Goal: Check status: Check status

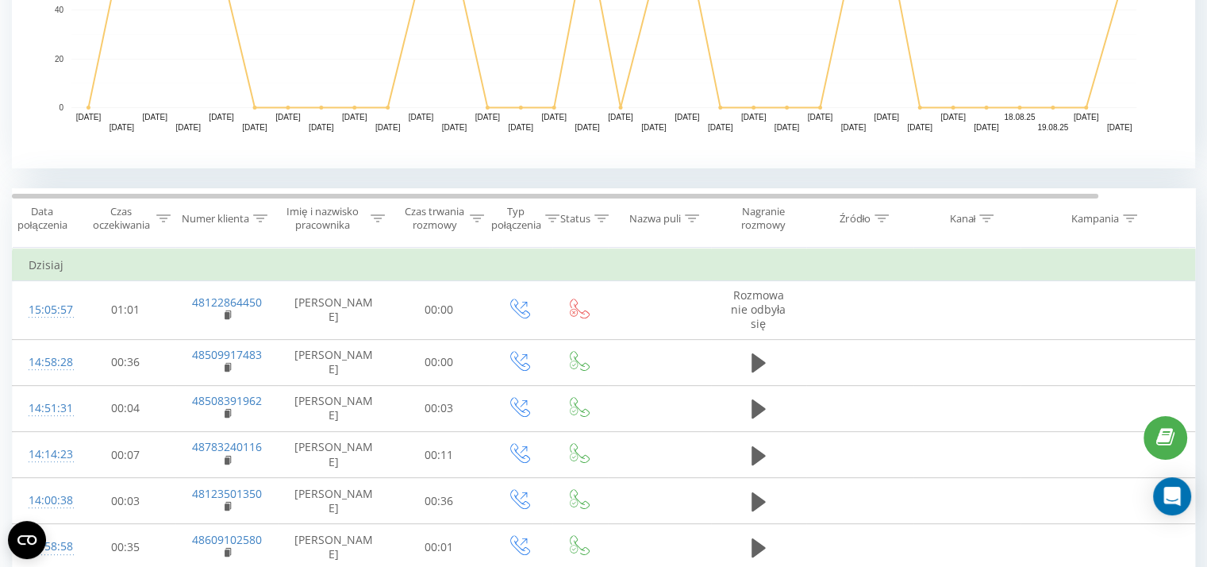
scroll to position [498, 0]
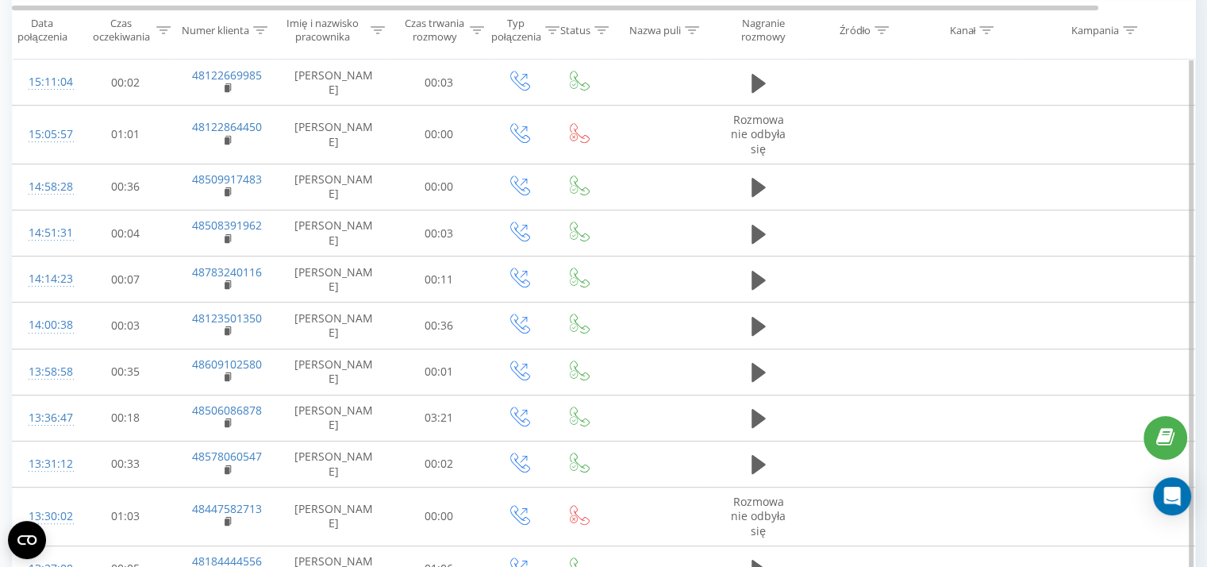
scroll to position [720, 0]
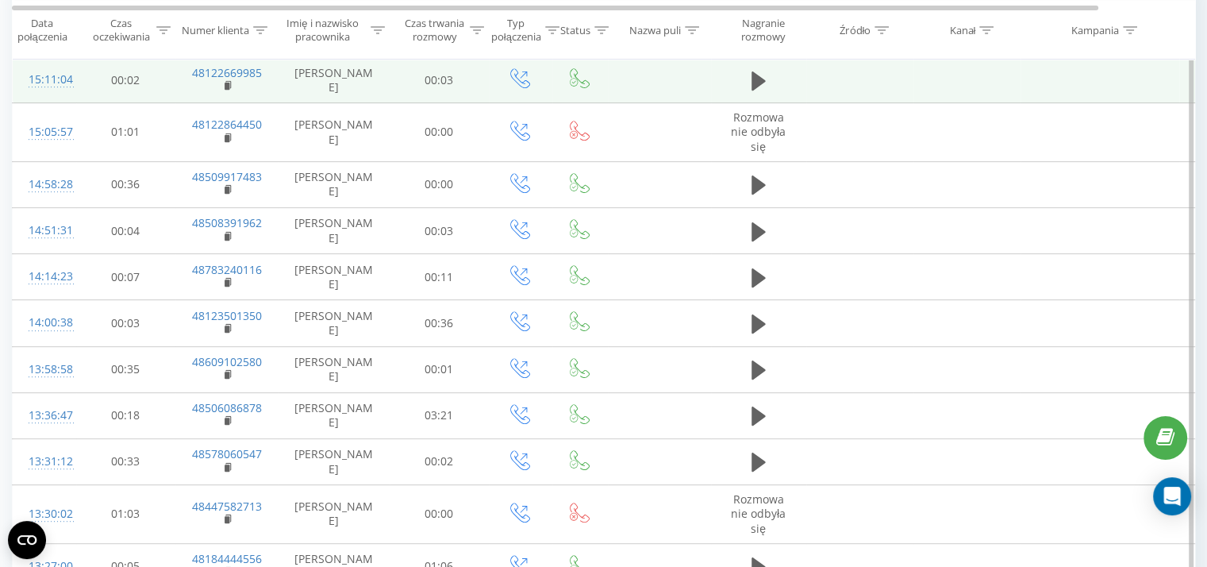
click at [757, 66] on td at bounding box center [758, 80] width 95 height 46
click at [757, 79] on icon at bounding box center [758, 80] width 14 height 19
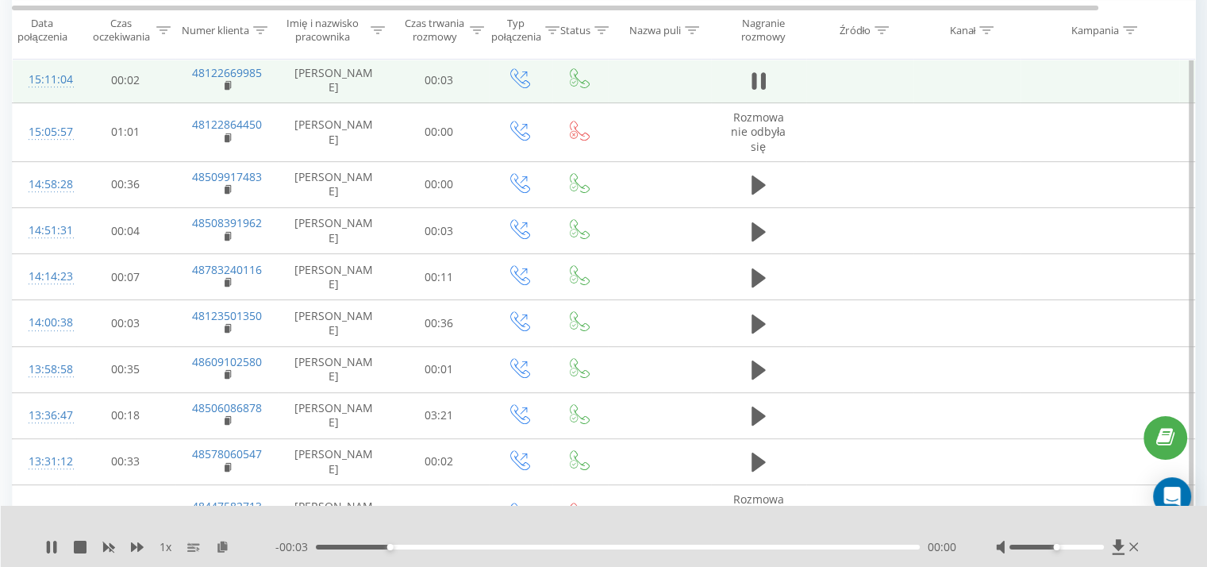
drag, startPoint x: 1092, startPoint y: 540, endPoint x: 1105, endPoint y: 544, distance: 13.1
click at [1105, 544] on div at bounding box center [1069, 547] width 146 height 16
drag, startPoint x: 1101, startPoint y: 544, endPoint x: 1113, endPoint y: 548, distance: 12.5
click at [1112, 548] on div at bounding box center [1069, 547] width 146 height 16
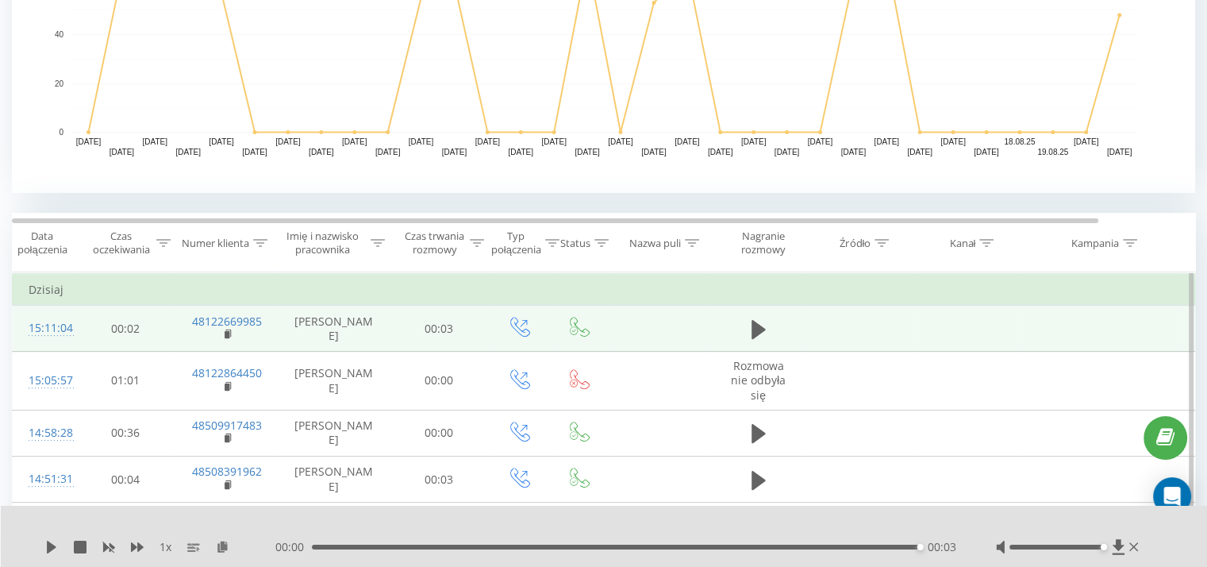
scroll to position [560, 0]
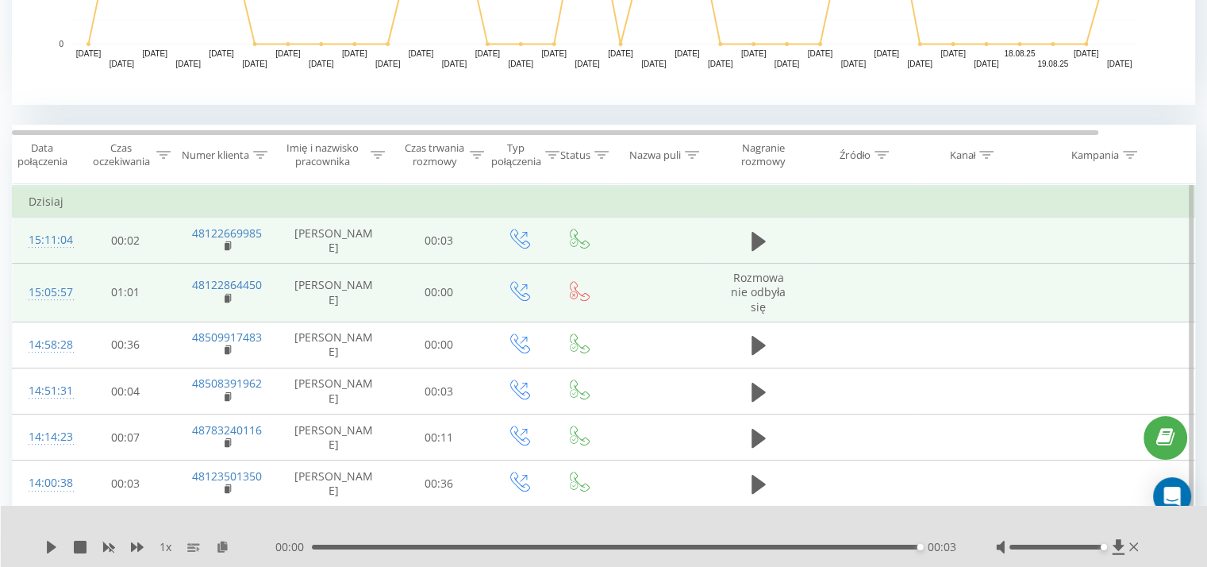
click at [641, 282] on td at bounding box center [659, 292] width 103 height 59
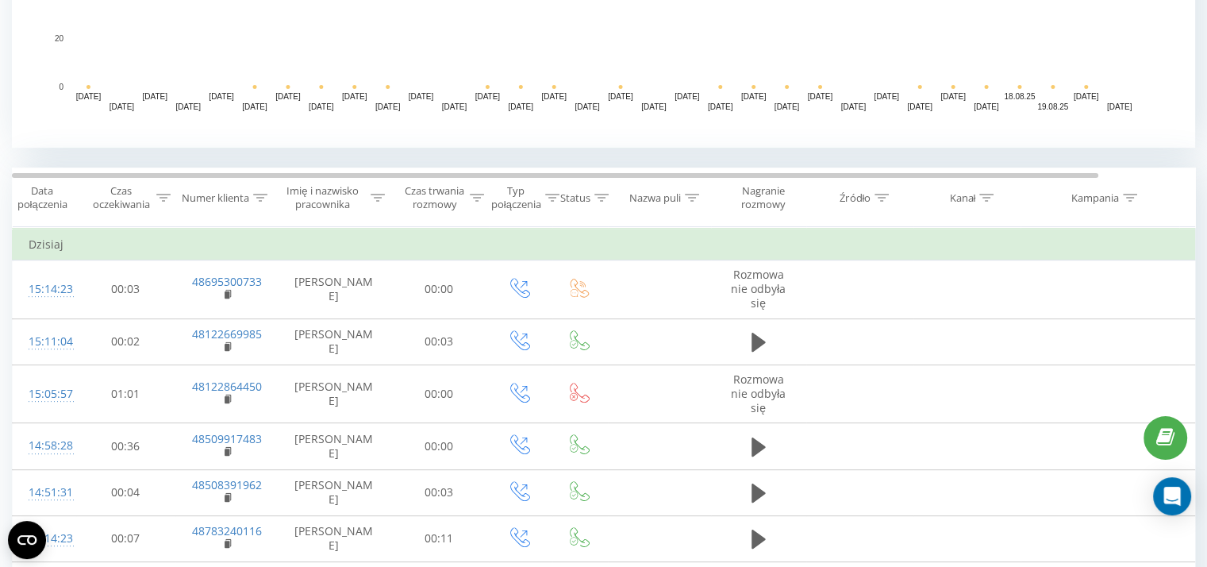
scroll to position [562, 0]
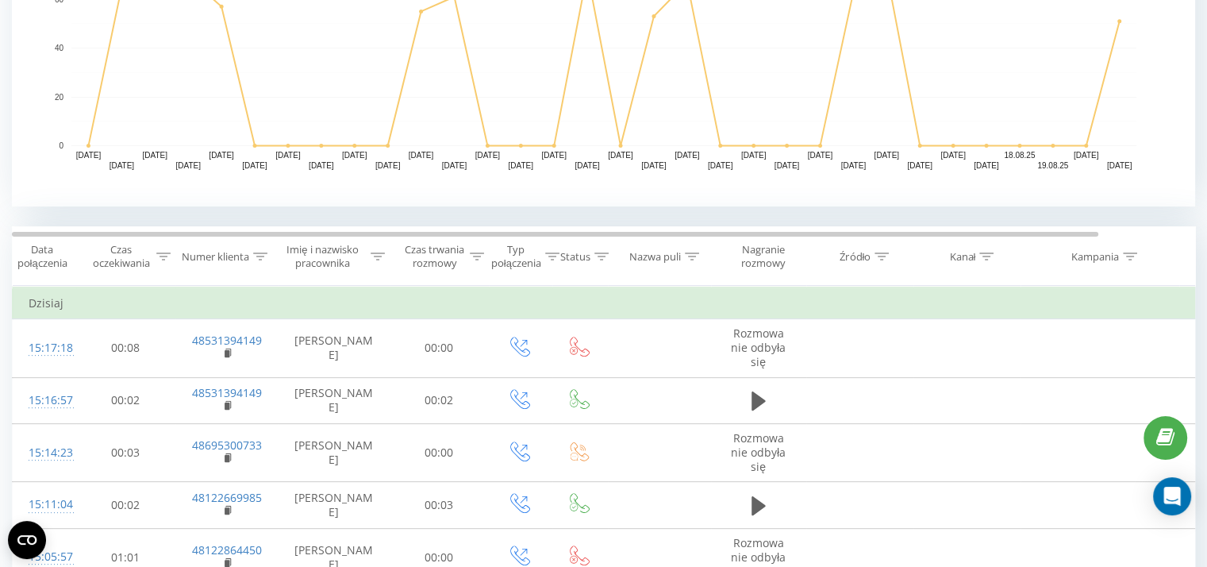
scroll to position [459, 0]
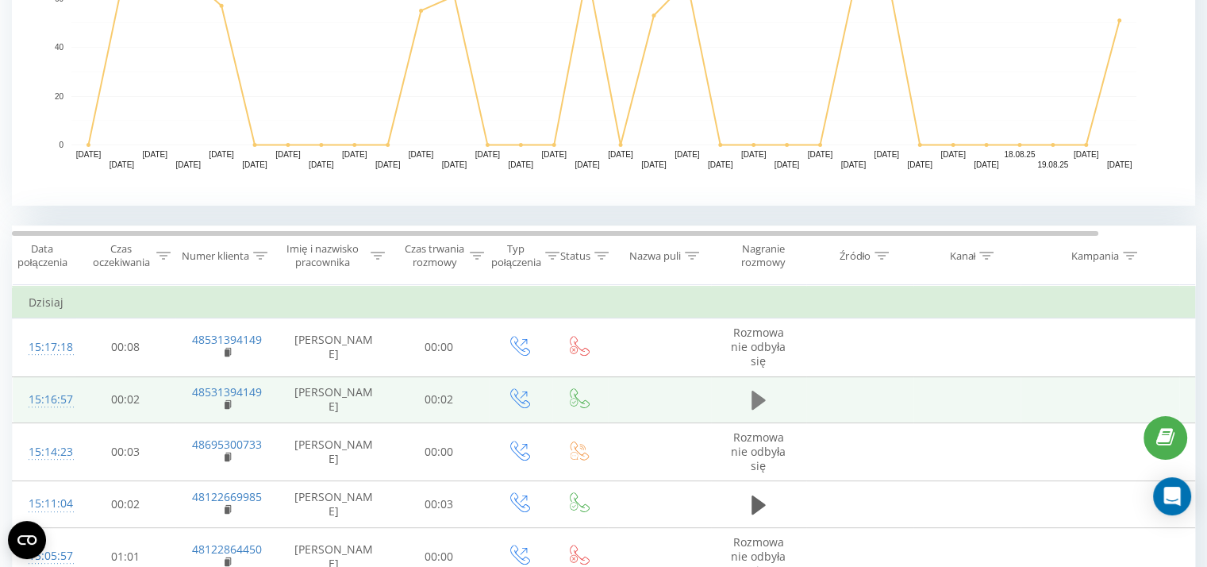
click at [765, 405] on icon at bounding box center [758, 400] width 14 height 22
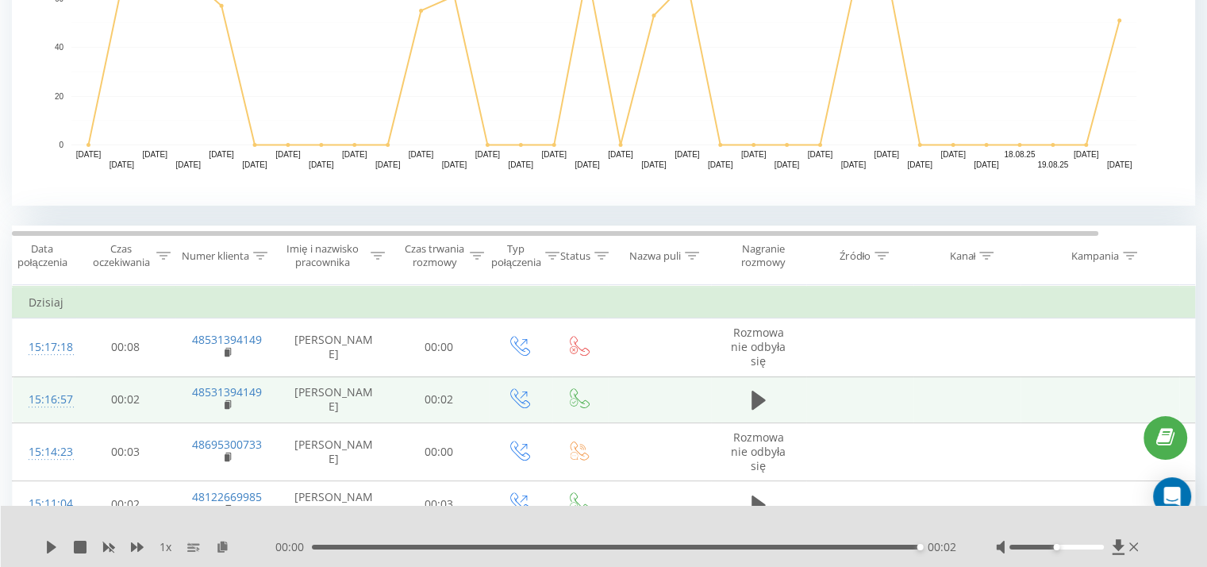
click at [889, 294] on td "Dzisiaj" at bounding box center [655, 302] width 1285 height 32
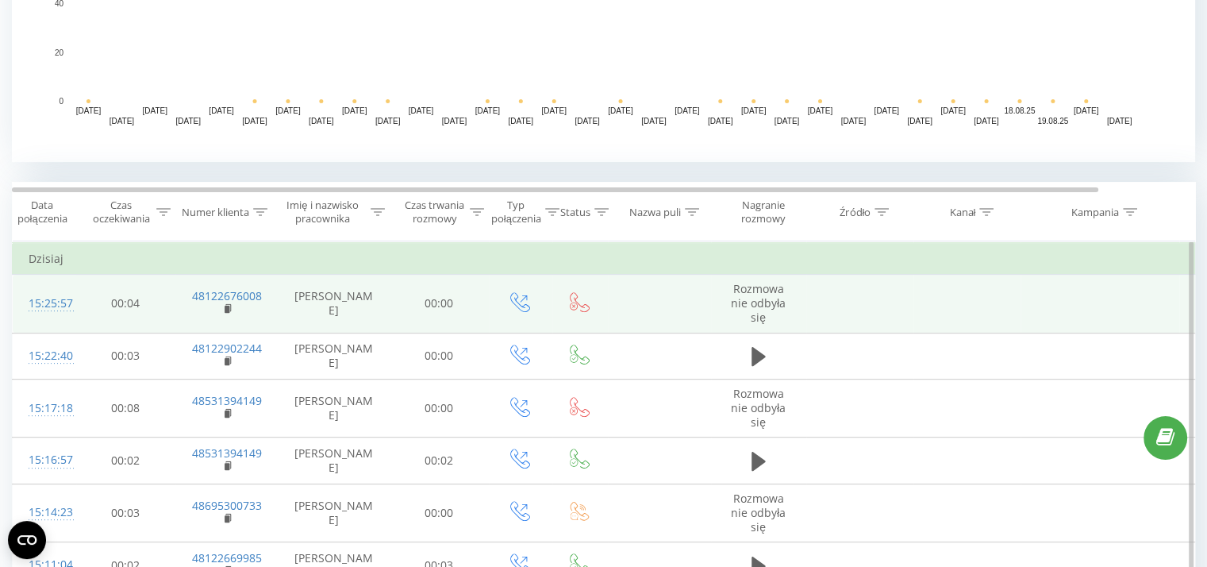
scroll to position [339, 0]
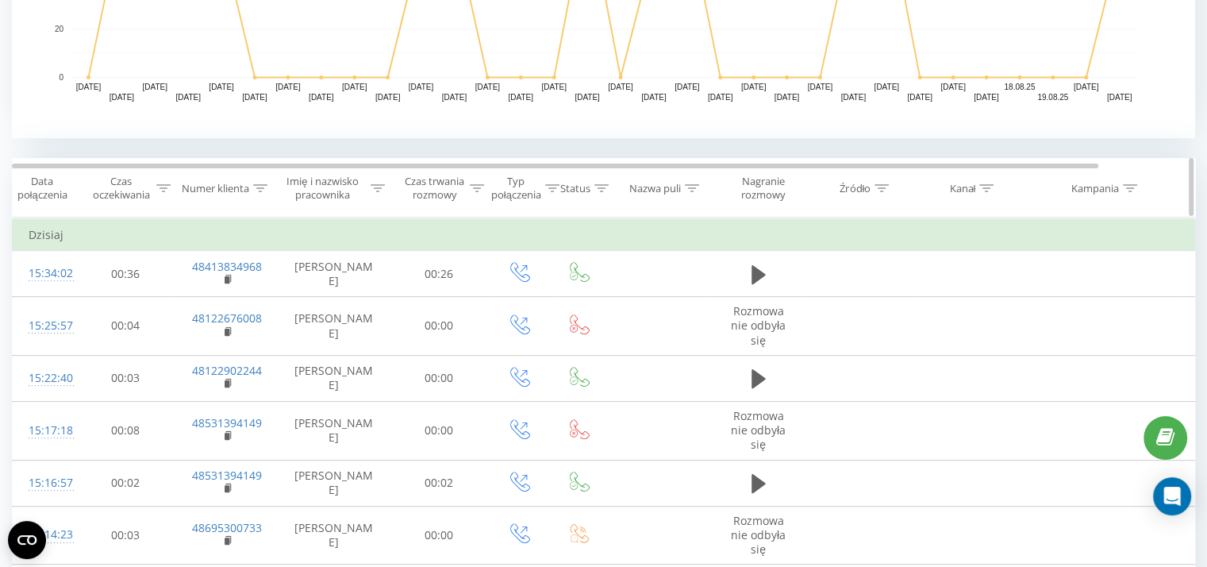
scroll to position [363, 0]
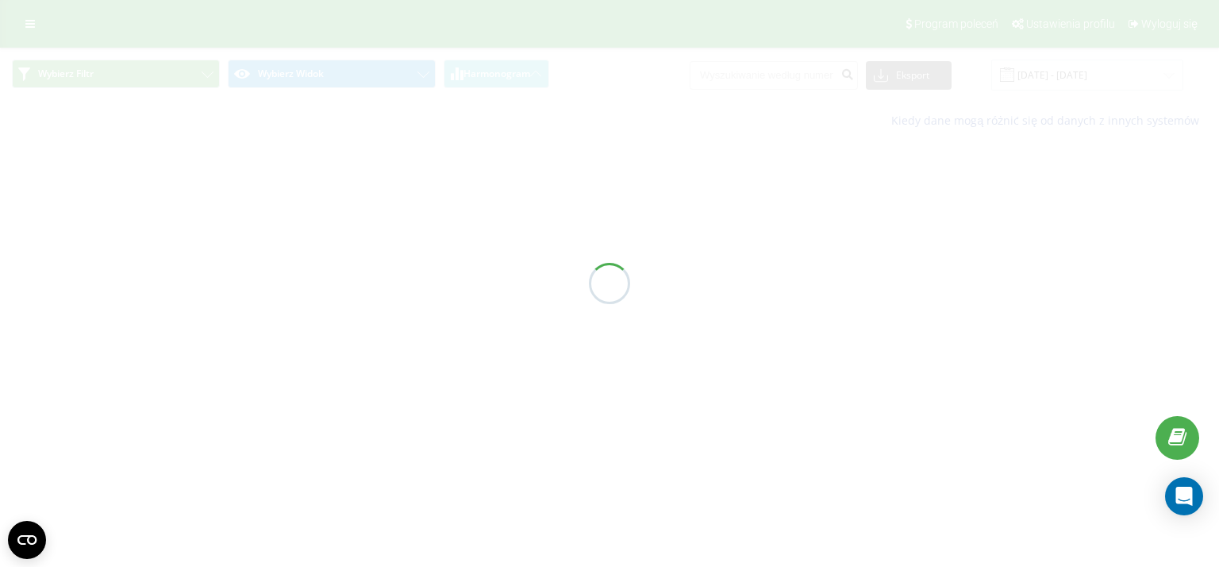
click at [151, 110] on div at bounding box center [609, 283] width 1219 height 567
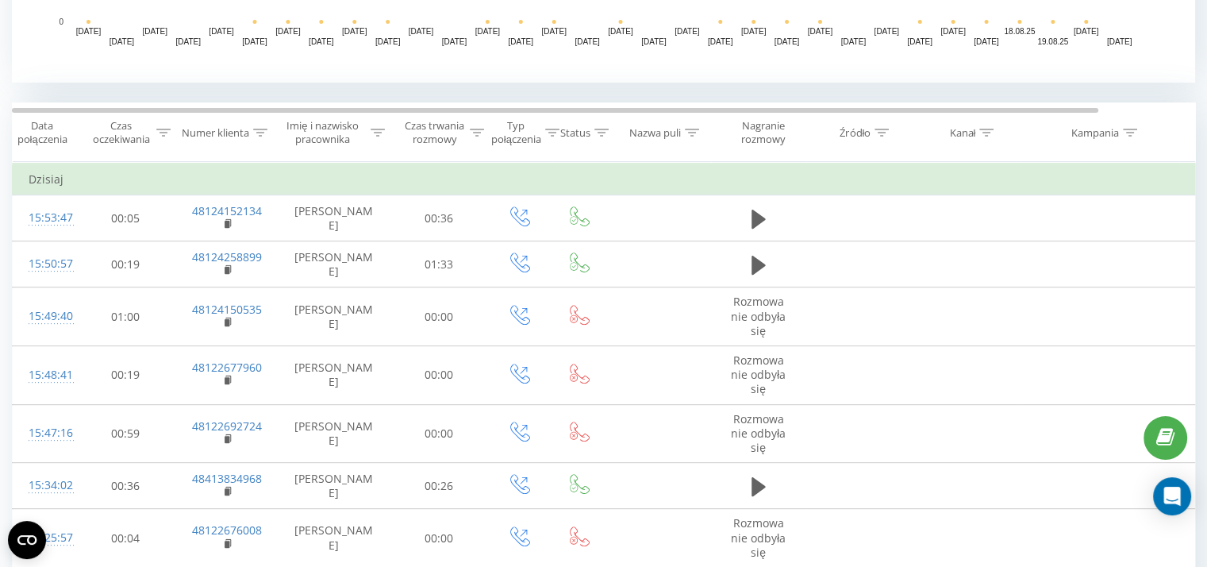
scroll to position [586, 0]
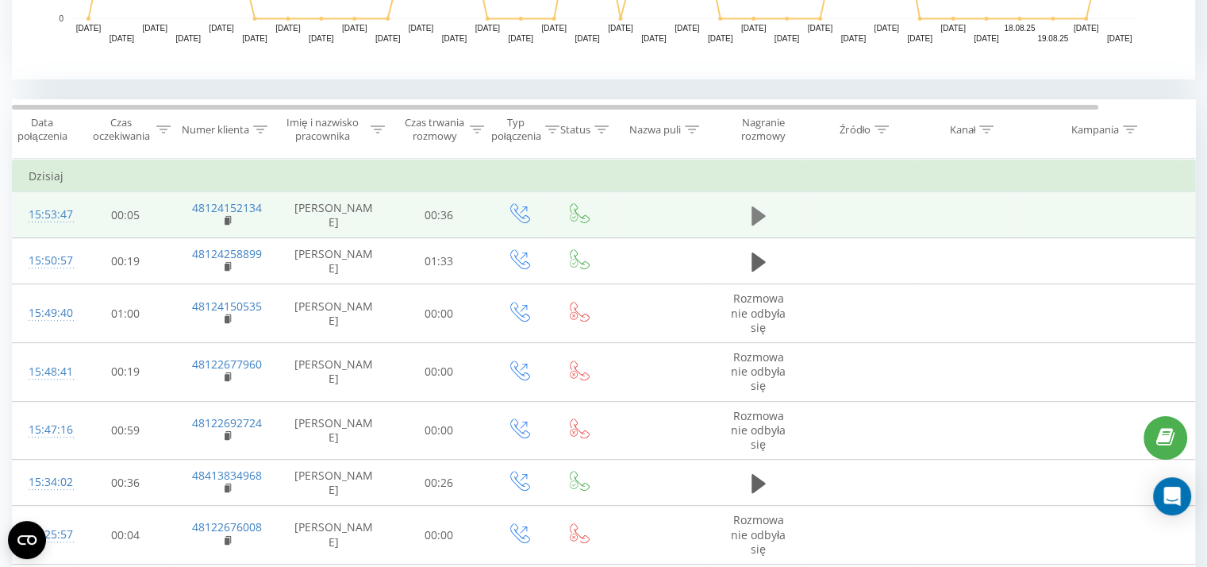
click at [752, 213] on icon at bounding box center [758, 215] width 14 height 19
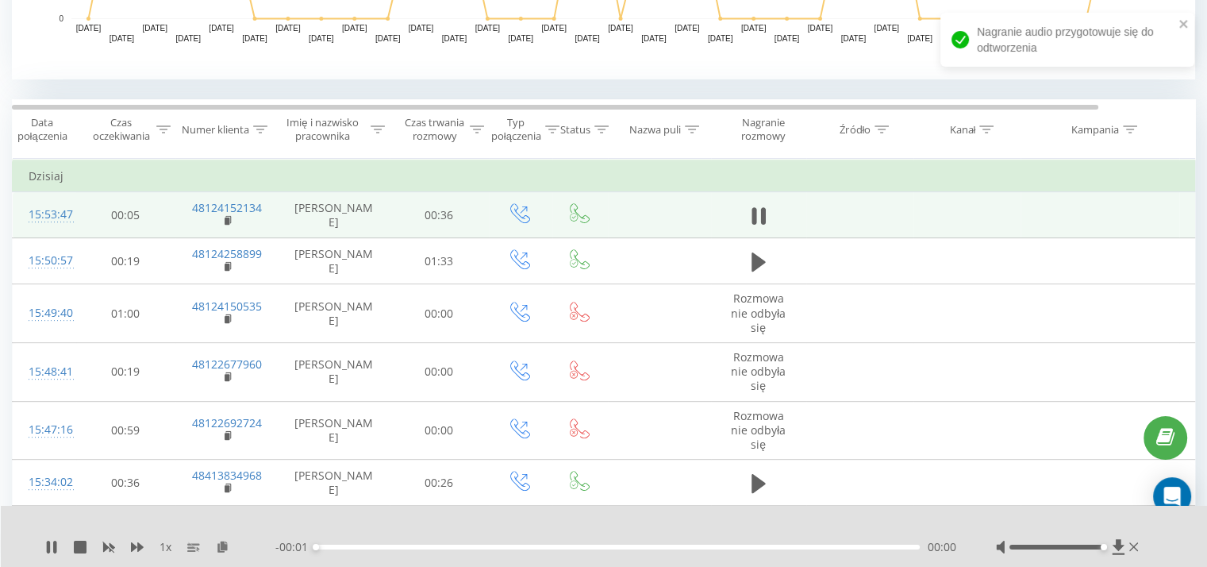
drag, startPoint x: 1082, startPoint y: 547, endPoint x: 1124, endPoint y: 551, distance: 42.2
click at [1124, 551] on div at bounding box center [1069, 547] width 146 height 16
click at [374, 544] on div "00:00" at bounding box center [618, 546] width 604 height 5
click at [54, 551] on icon at bounding box center [54, 546] width 3 height 13
click at [54, 551] on icon at bounding box center [51, 546] width 13 height 13
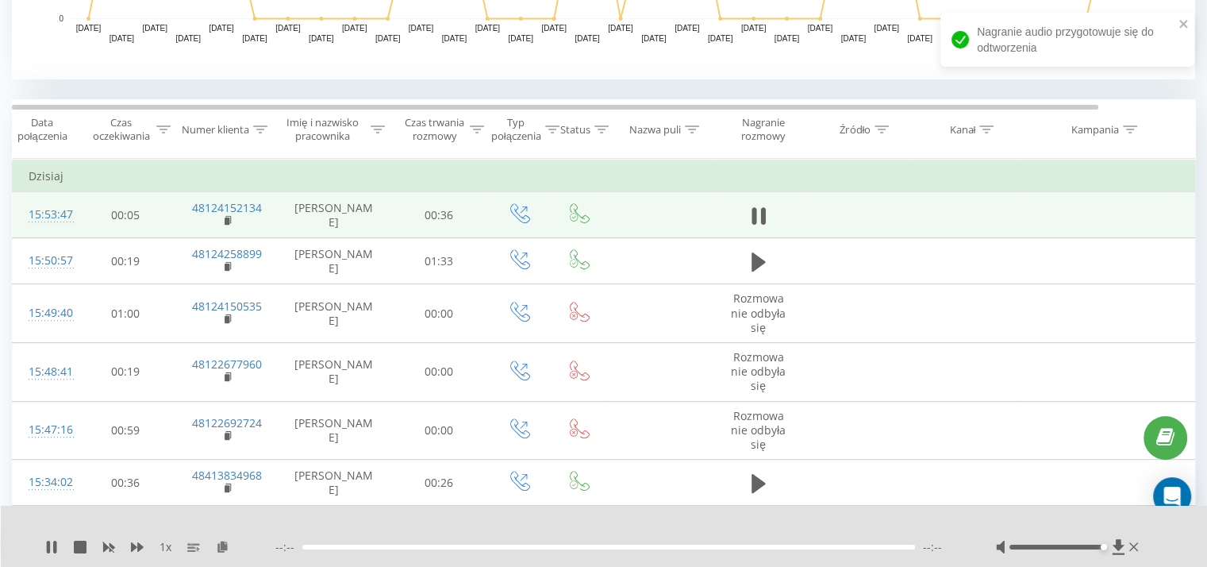
click at [322, 540] on div "--:-- --:--" at bounding box center [615, 547] width 681 height 16
click at [326, 544] on div at bounding box center [608, 546] width 613 height 5
click at [58, 543] on div "1 x" at bounding box center [160, 547] width 230 height 16
click at [48, 543] on icon at bounding box center [48, 546] width 3 height 13
click at [48, 543] on icon at bounding box center [52, 546] width 10 height 13
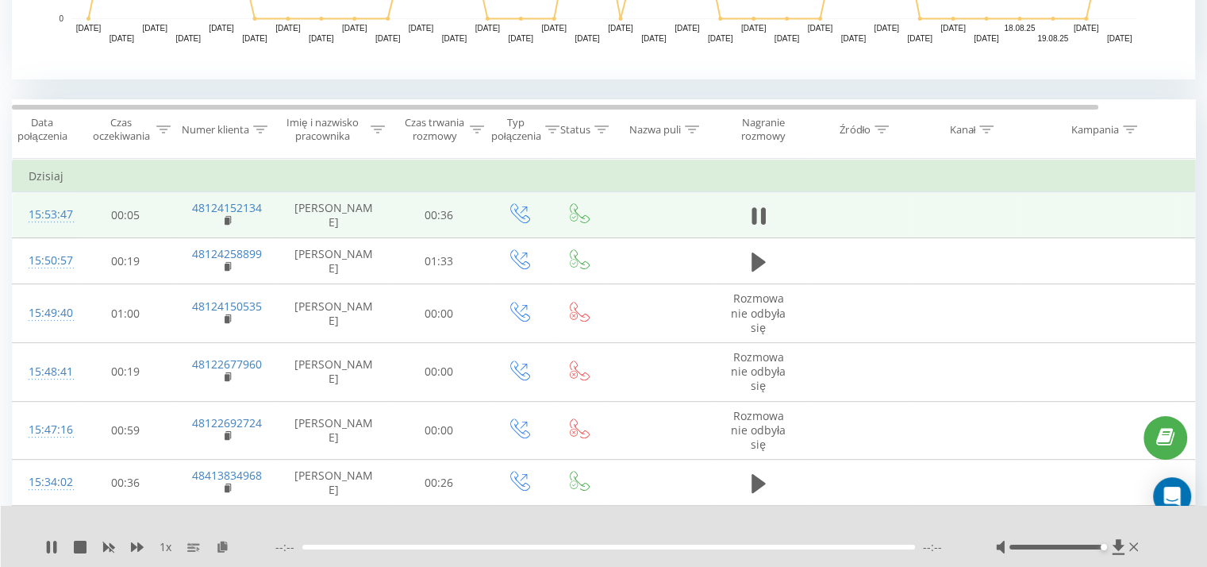
click at [384, 548] on div "--:-- --:--" at bounding box center [615, 547] width 681 height 16
click at [410, 548] on div at bounding box center [608, 546] width 613 height 5
click at [461, 545] on div at bounding box center [608, 546] width 613 height 5
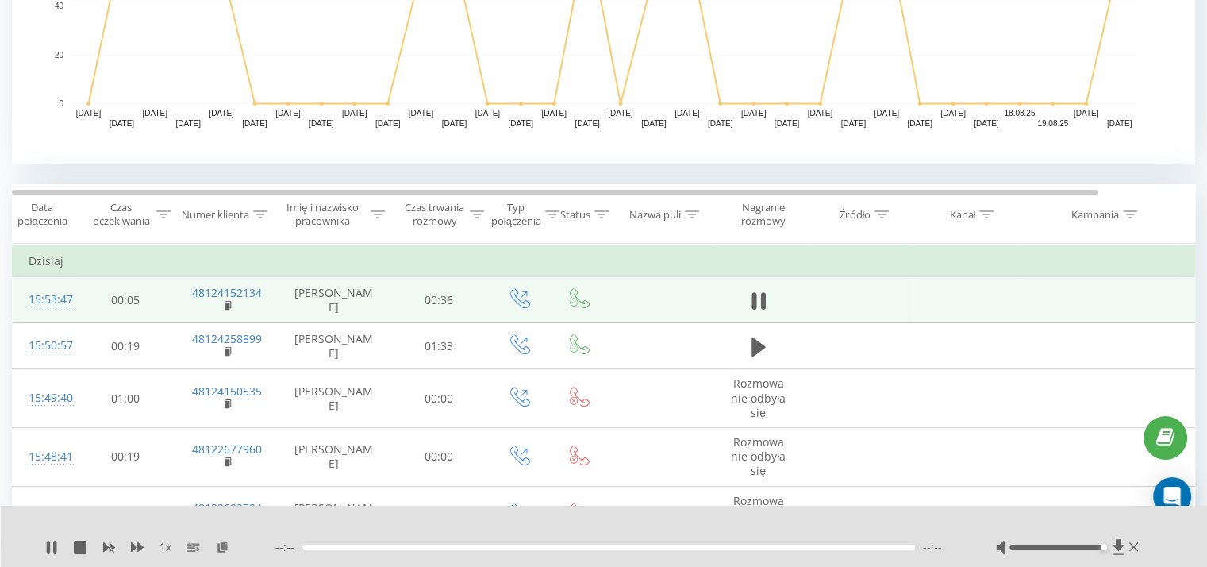
scroll to position [509, 0]
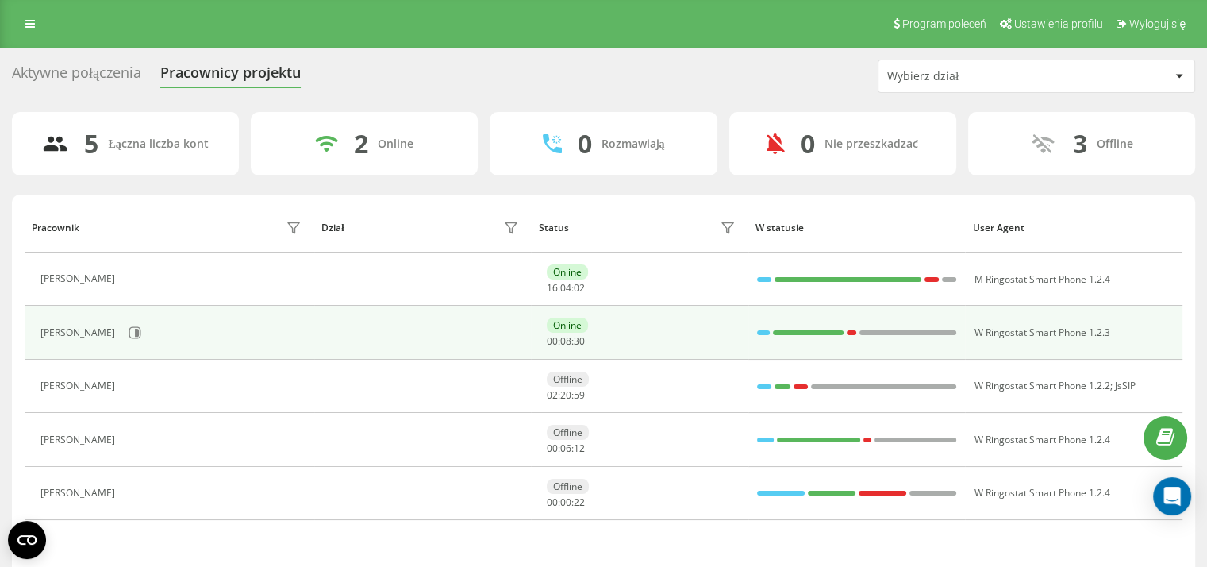
click at [760, 326] on div at bounding box center [763, 332] width 13 height 21
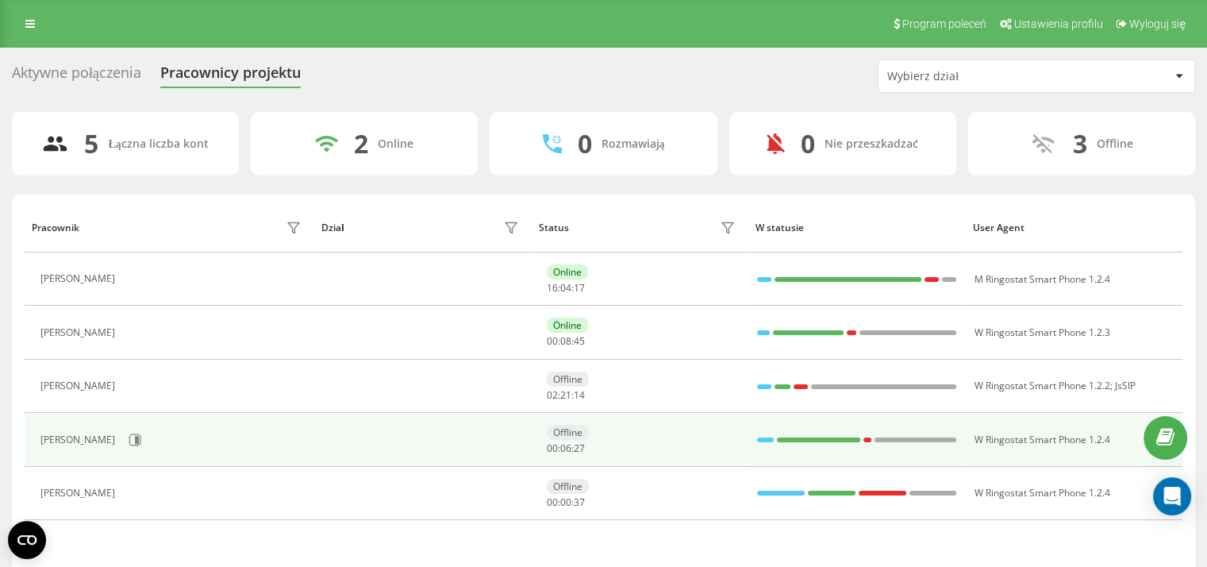
click at [760, 437] on div at bounding box center [765, 439] width 17 height 5
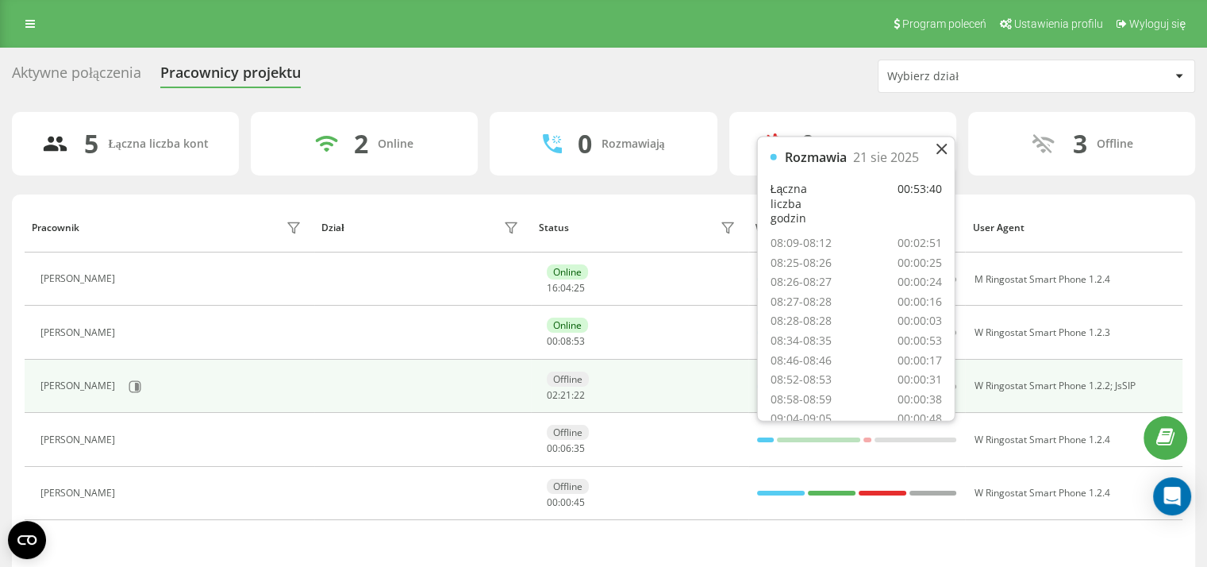
click at [632, 400] on td "Offline 02 : 21 : 22" at bounding box center [639, 385] width 217 height 53
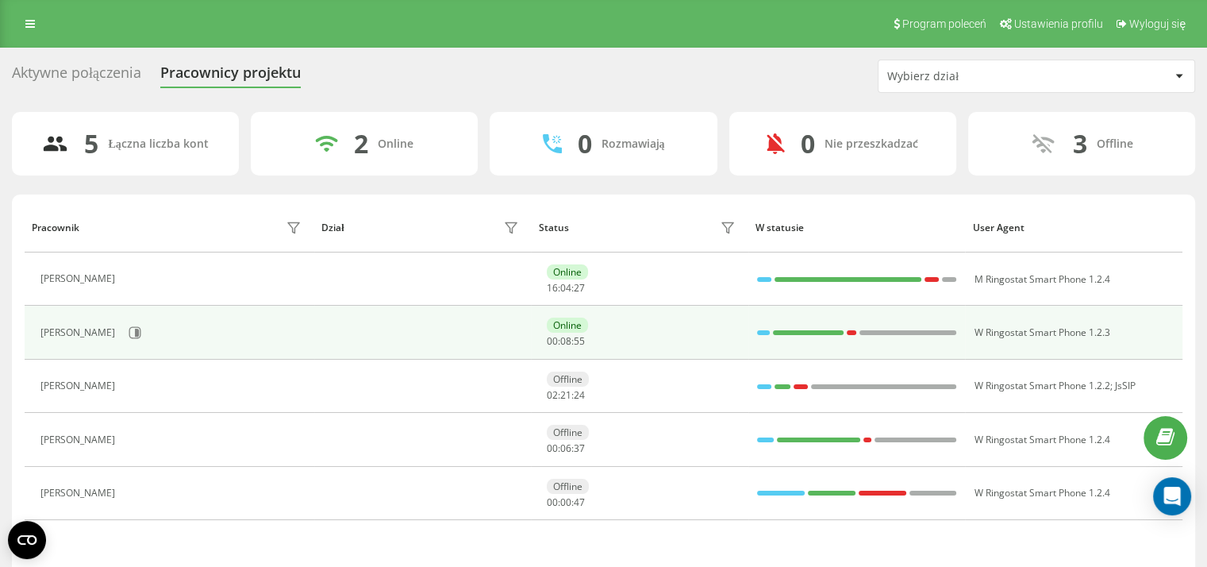
click at [762, 330] on div at bounding box center [763, 332] width 13 height 5
